Goal: Navigation & Orientation: Find specific page/section

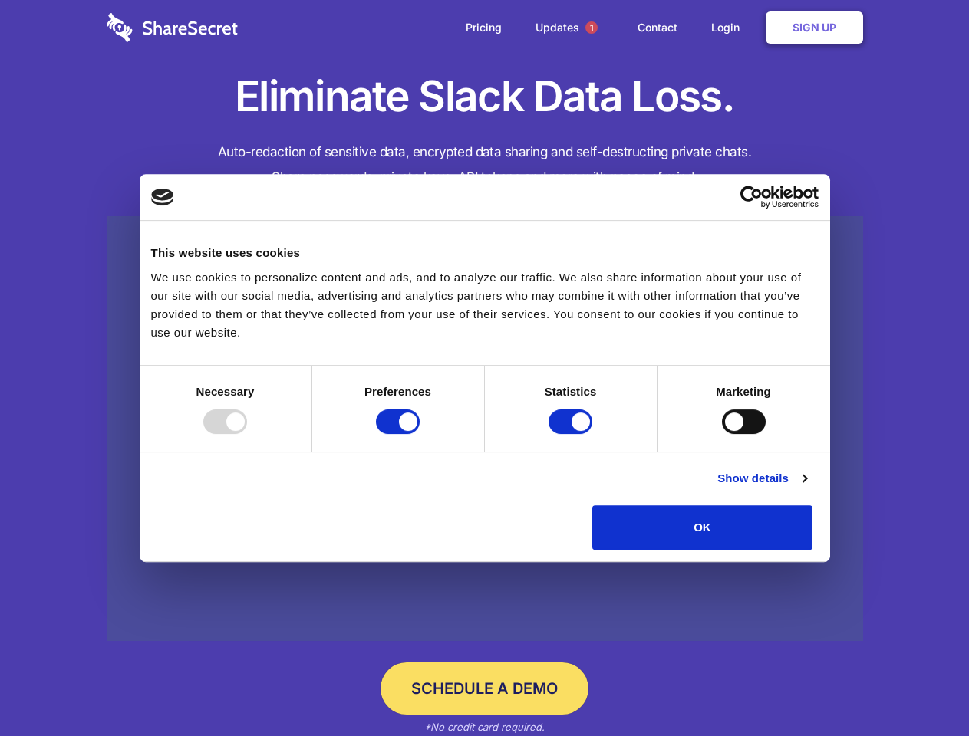
click at [247, 434] on div at bounding box center [225, 422] width 44 height 25
click at [420, 434] on input "Preferences" at bounding box center [398, 422] width 44 height 25
checkbox input "false"
click at [572, 434] on input "Statistics" at bounding box center [570, 422] width 44 height 25
checkbox input "false"
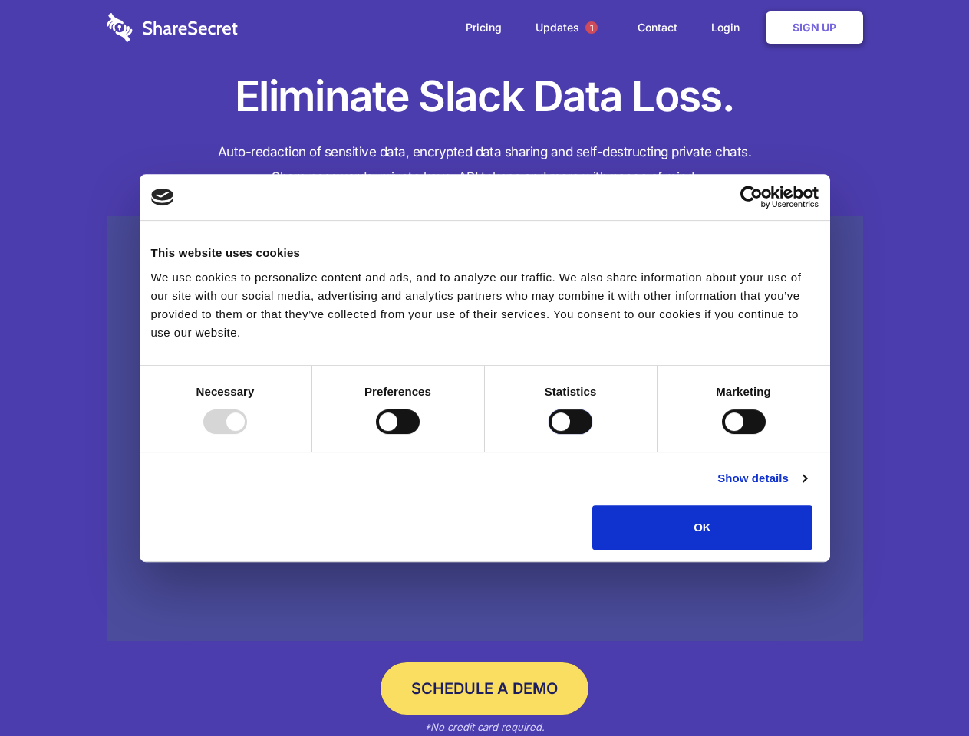
checkbox input "false"
click at [722, 434] on input "Marketing" at bounding box center [744, 422] width 44 height 25
checkbox input "true"
click at [806, 488] on link "Show details" at bounding box center [761, 478] width 89 height 18
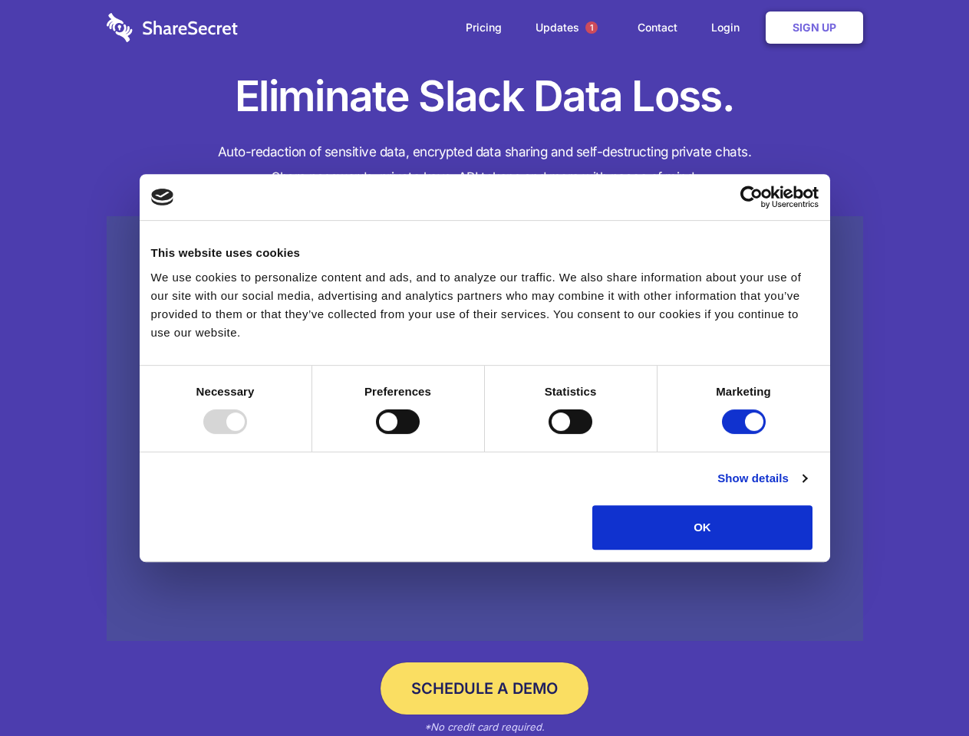
click at [0, 0] on li "Necessary 7 Necessary cookies help make a website usable by enabling basic func…" at bounding box center [0, 0] width 0 height 0
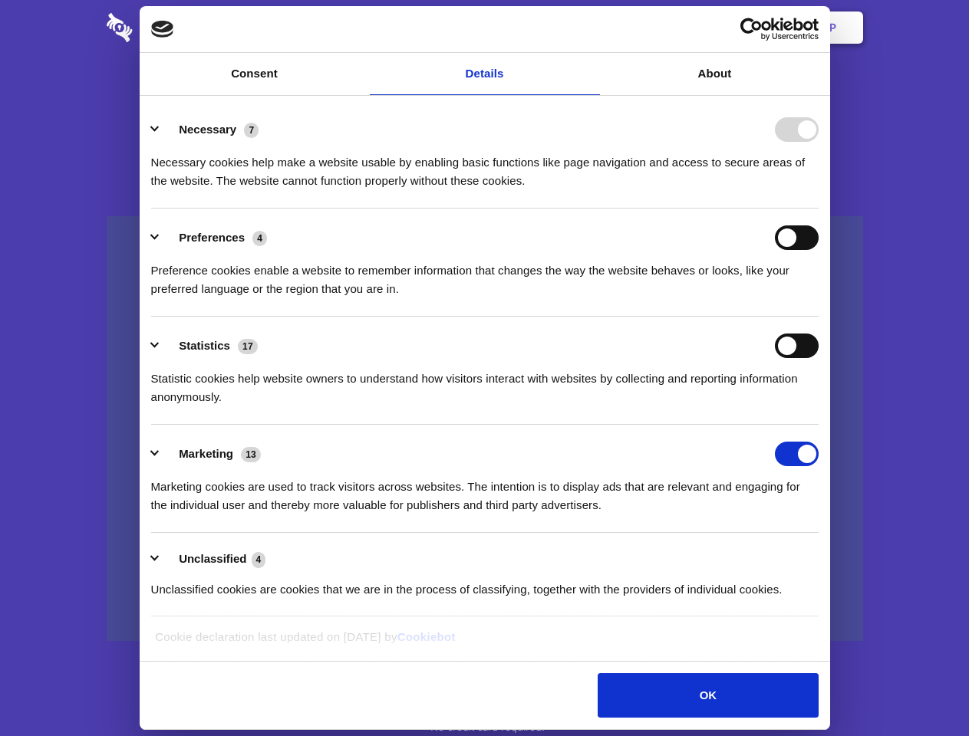
click at [591, 28] on span "1" at bounding box center [591, 27] width 12 height 12
